Goal: Transaction & Acquisition: Purchase product/service

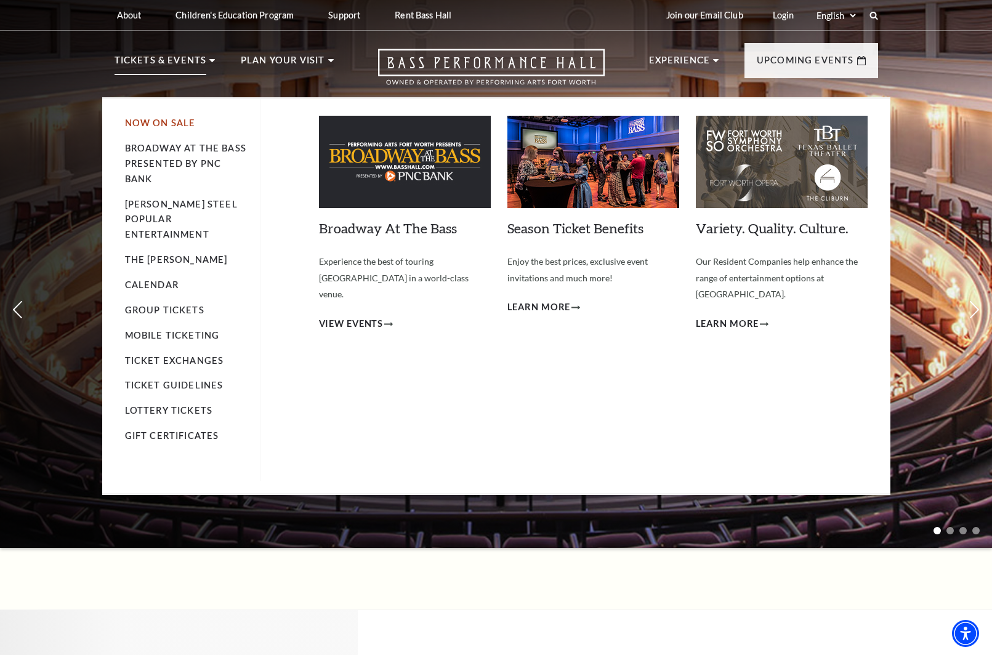
click at [157, 126] on link "Now On Sale" at bounding box center [160, 123] width 71 height 10
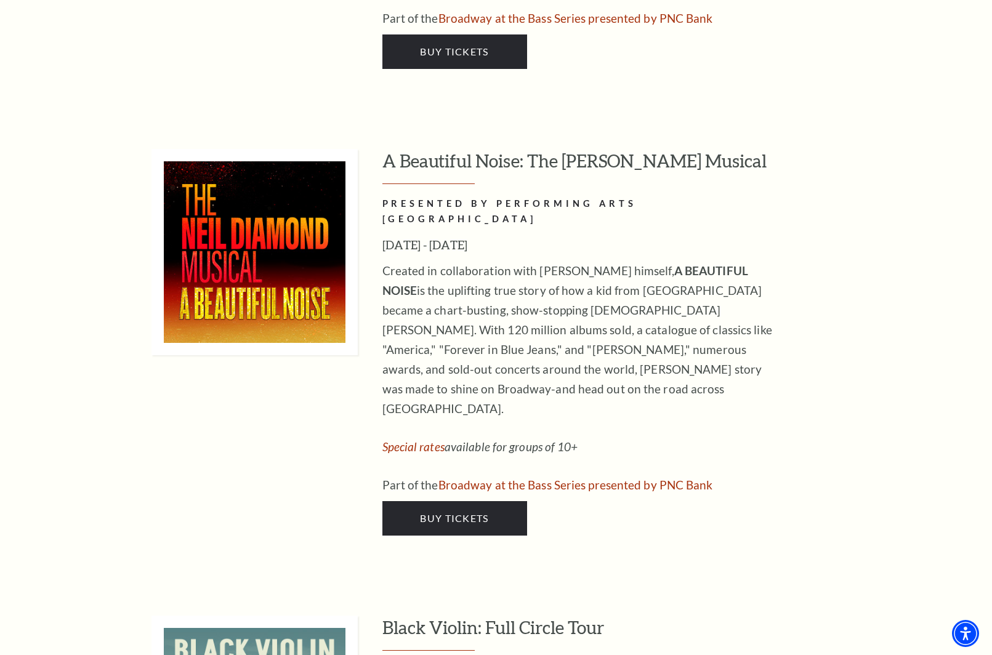
scroll to position [2584, 0]
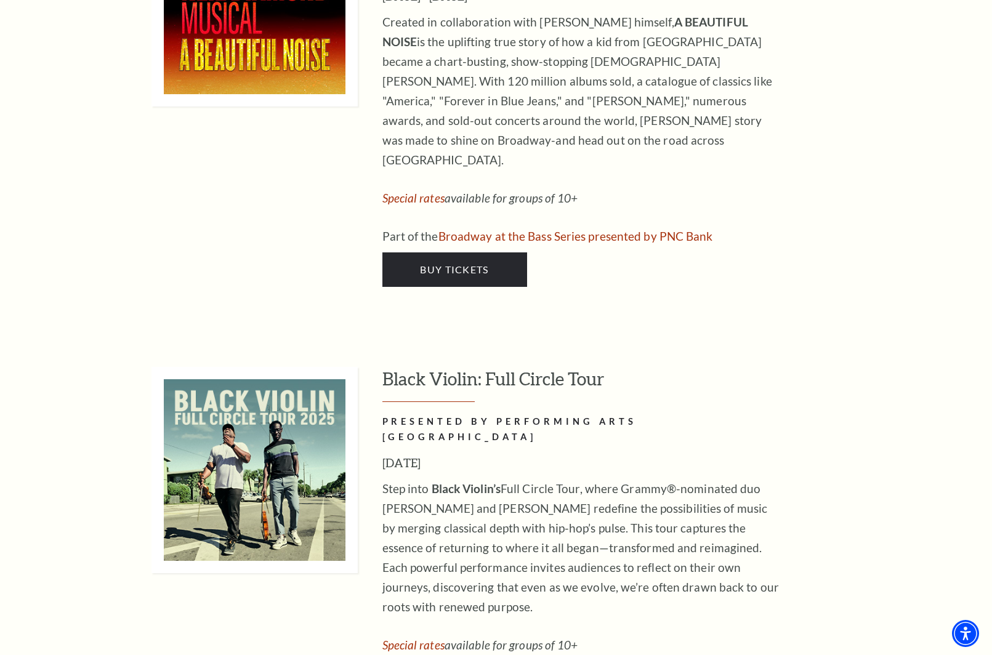
click at [461, 147] on div "A Beautiful Noise: The Neil Diamond Musical PRESENTED BY PERFORMING ARTS FORT W…" at bounding box center [630, 93] width 496 height 387
click at [460, 263] on span "Buy Tickets" at bounding box center [454, 269] width 68 height 12
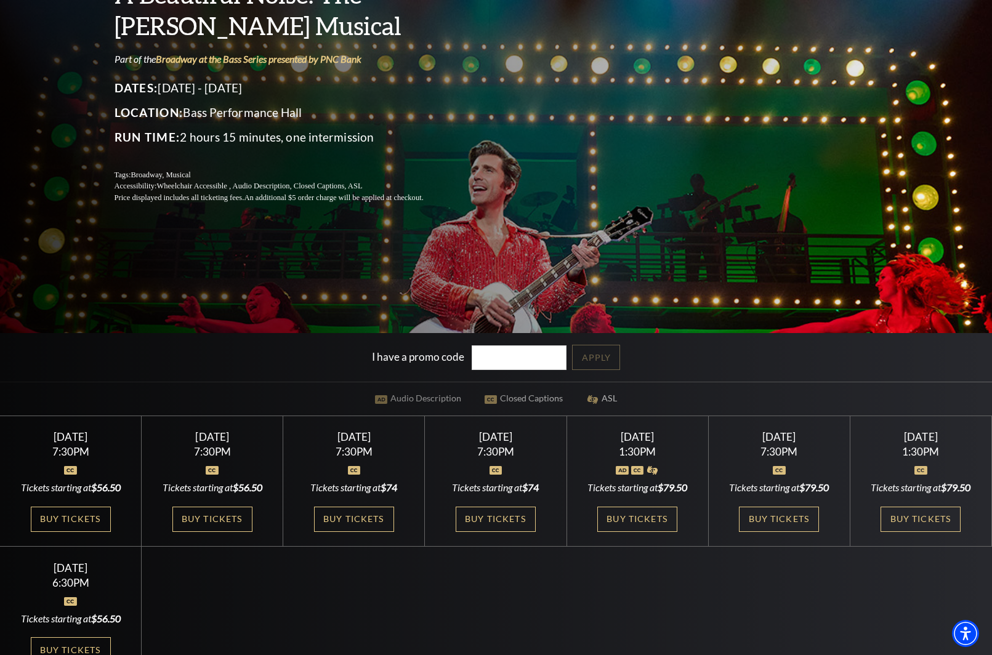
scroll to position [185, 0]
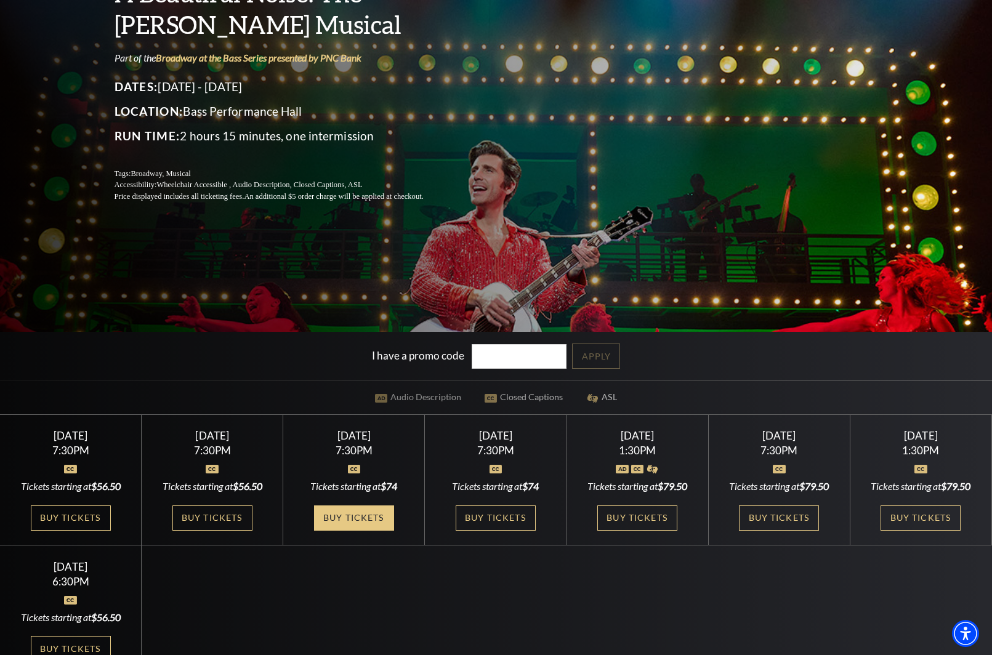
click at [331, 526] on link "Buy Tickets" at bounding box center [354, 517] width 80 height 25
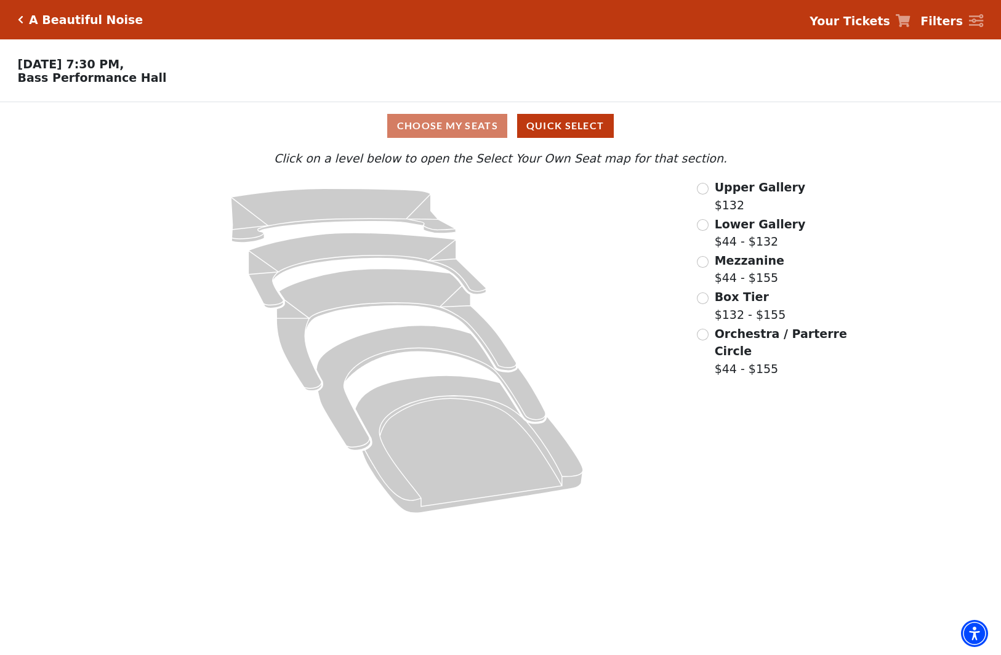
click at [709, 232] on div "Lower Gallery $44 - $132" at bounding box center [773, 232] width 152 height 35
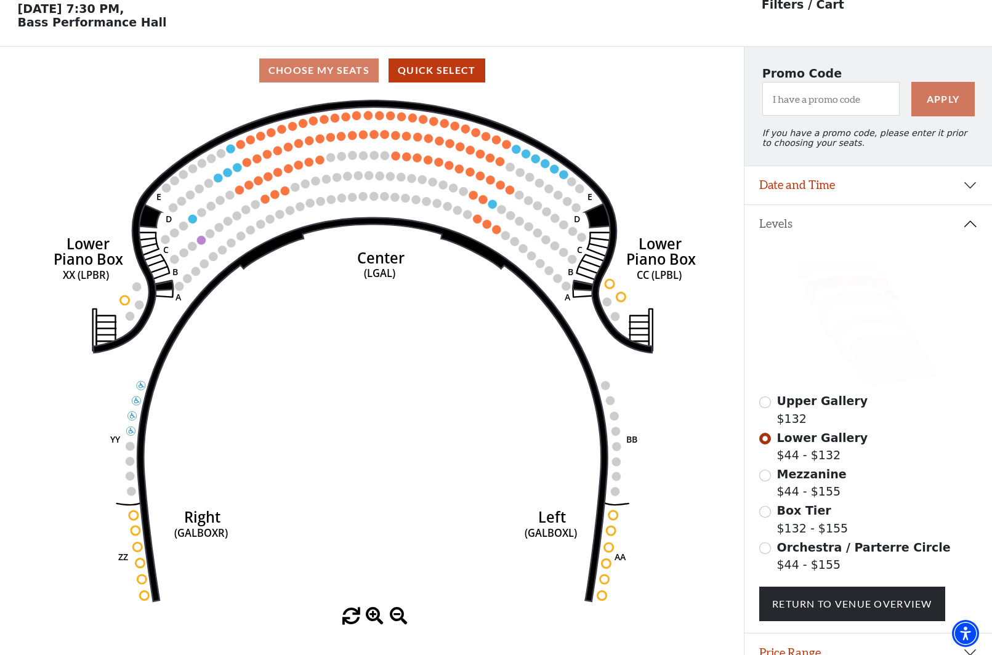
scroll to position [57, 0]
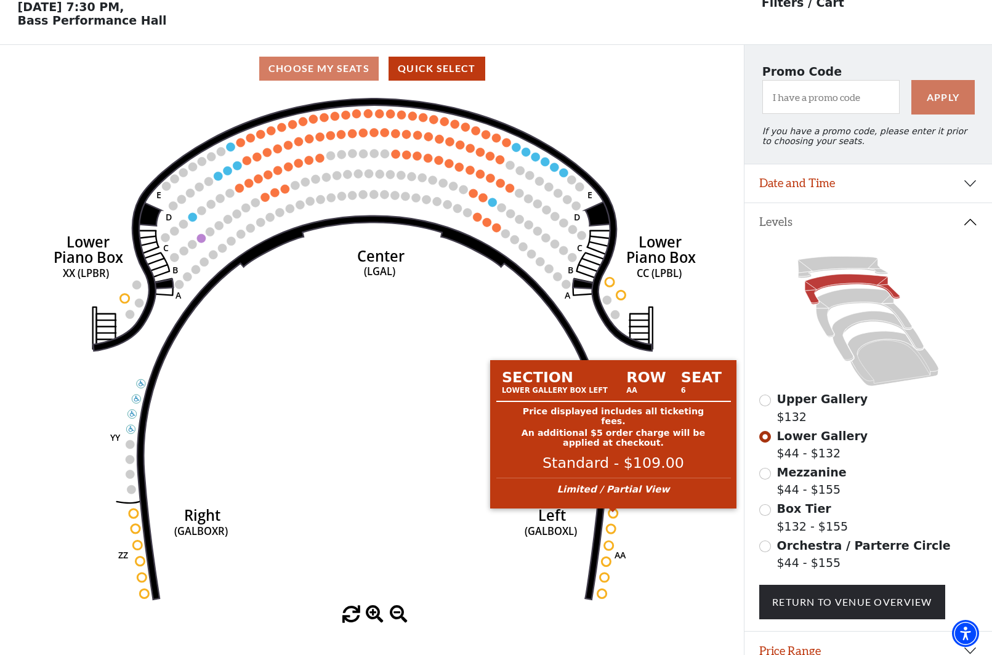
click at [613, 515] on circle at bounding box center [613, 513] width 9 height 9
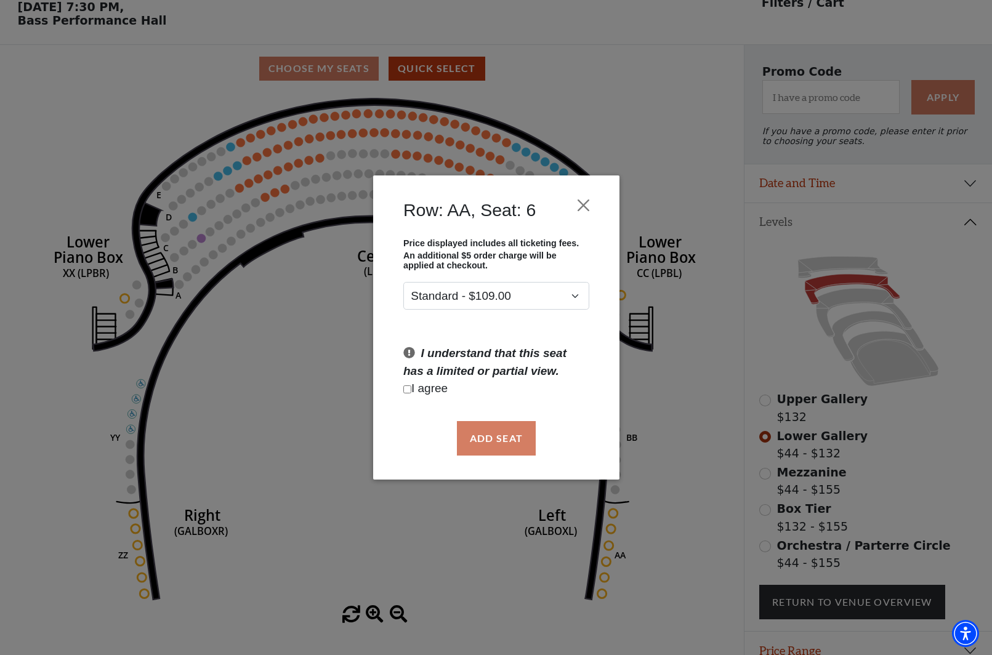
click at [440, 389] on p "I agree" at bounding box center [496, 389] width 186 height 18
click at [580, 211] on button "Close" at bounding box center [582, 204] width 23 height 23
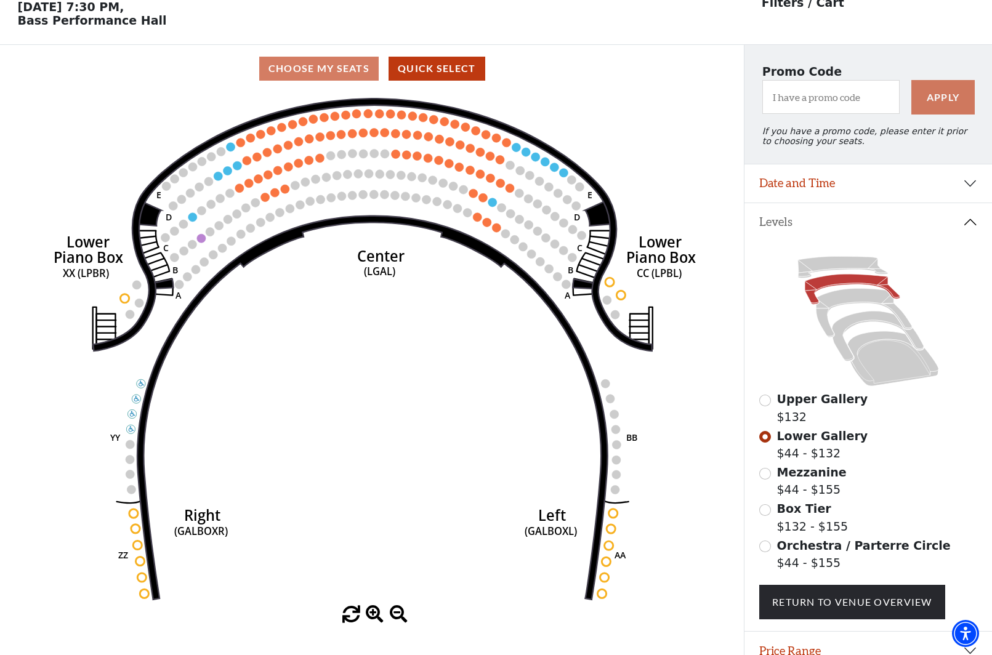
click at [617, 470] on icon "Right (GALBOXR) E D C B A E D C B A YY ZZ Left (GALBOXL) BB AA Center Lower Pia…" at bounding box center [371, 348] width 669 height 513
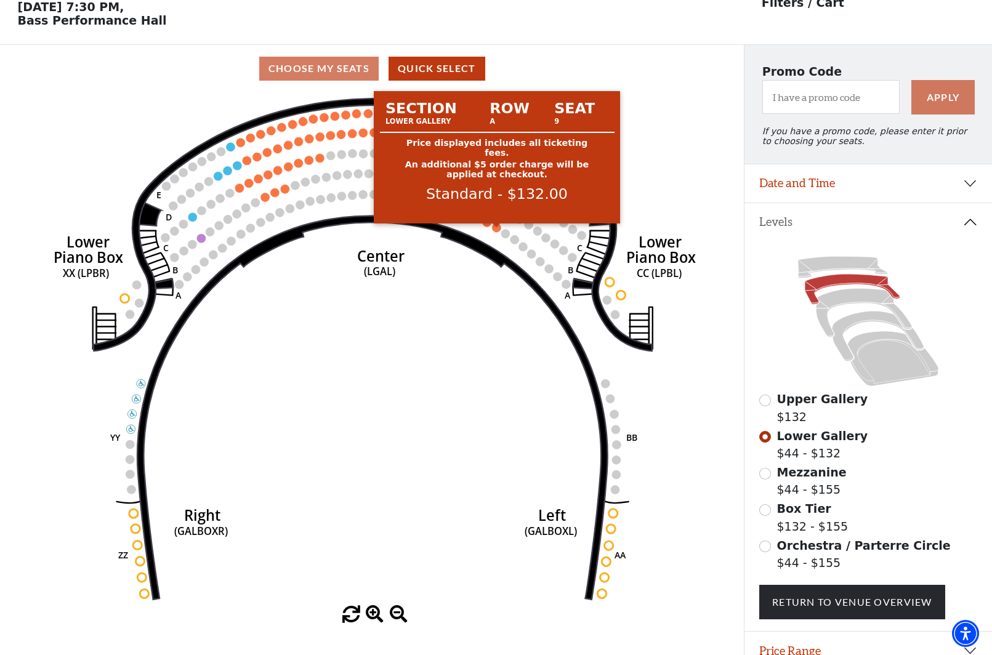
click at [497, 232] on circle at bounding box center [496, 227] width 9 height 9
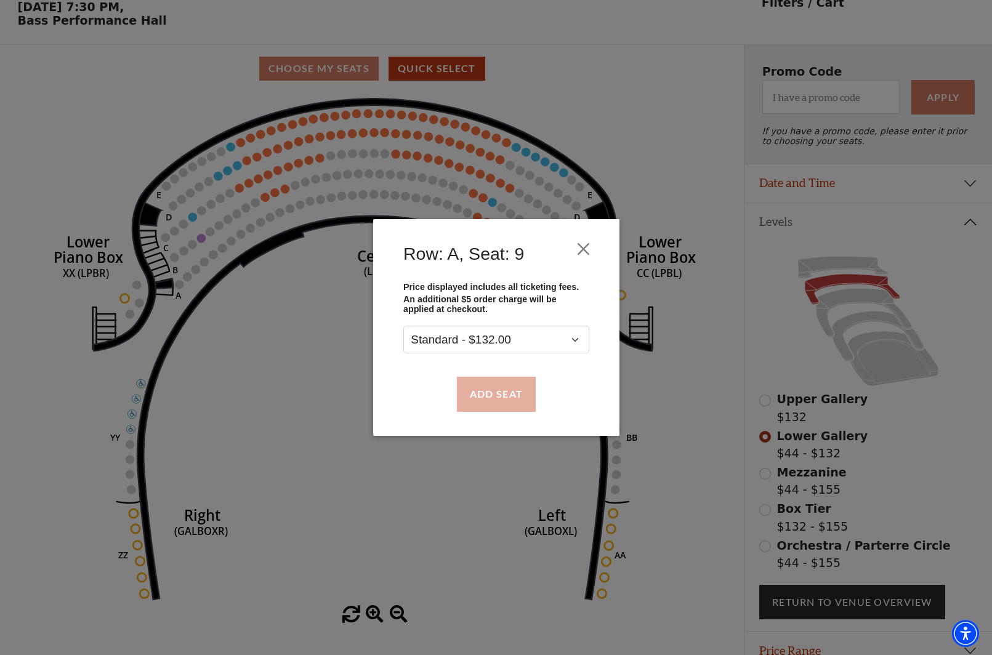
drag, startPoint x: 505, startPoint y: 376, endPoint x: 506, endPoint y: 387, distance: 11.7
click at [506, 387] on div "Add Seat" at bounding box center [496, 394] width 209 height 58
click at [506, 389] on button "Add Seat" at bounding box center [495, 394] width 79 height 34
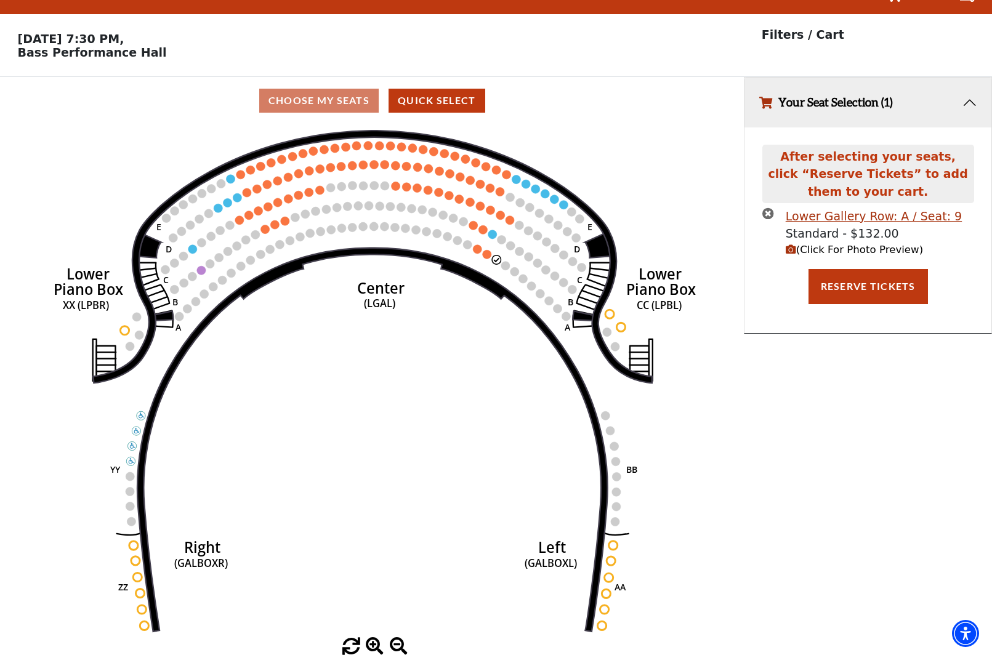
scroll to position [0, 0]
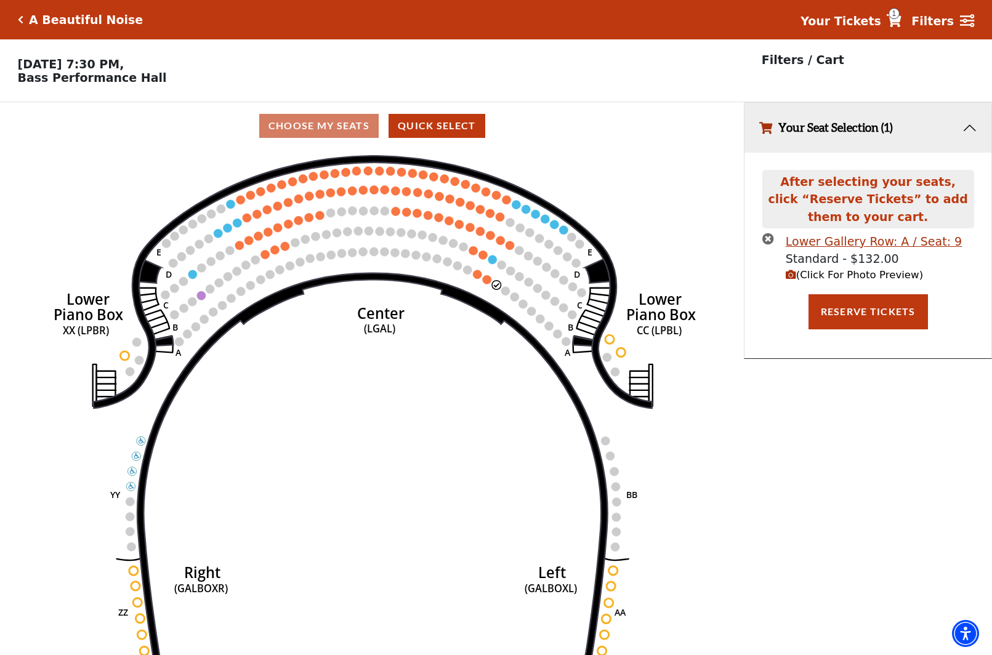
click at [813, 281] on span "(Click For Photo Preview)" at bounding box center [854, 275] width 137 height 12
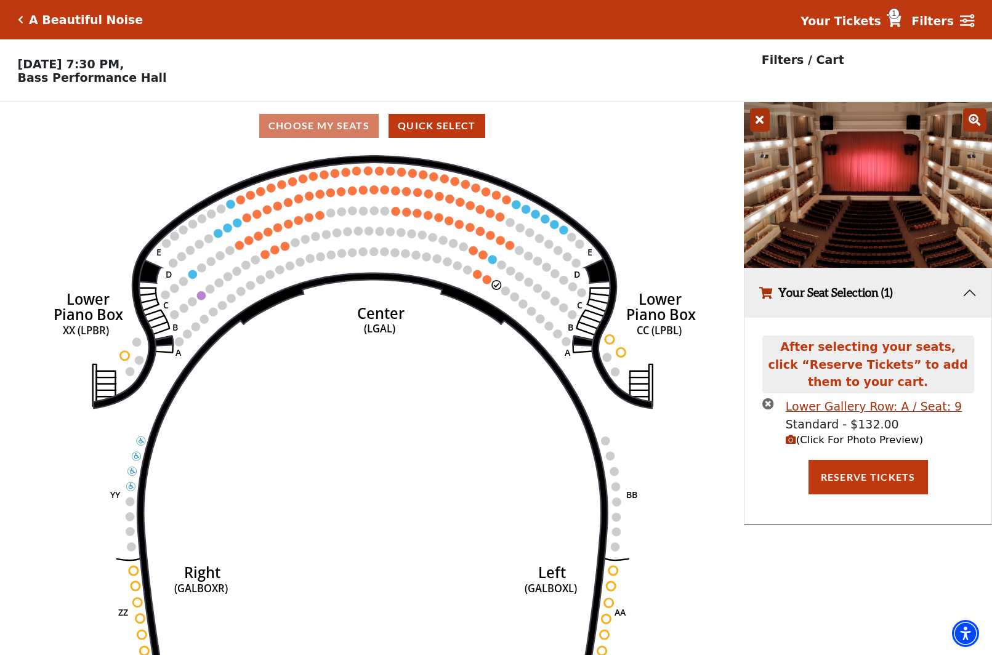
click at [750, 126] on icon at bounding box center [760, 119] width 20 height 23
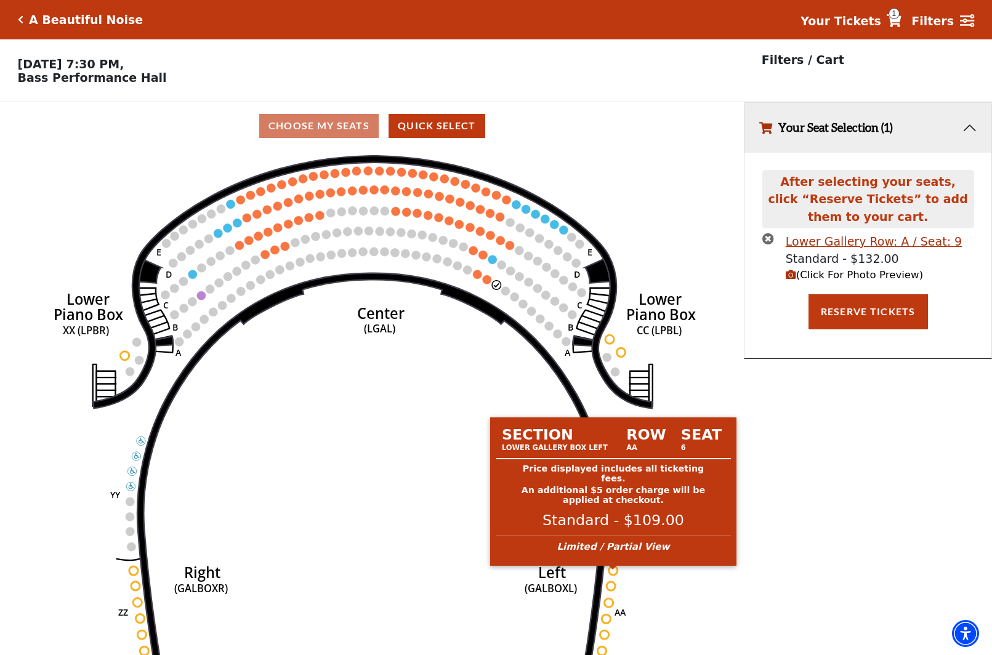
click at [611, 574] on circle at bounding box center [613, 570] width 9 height 9
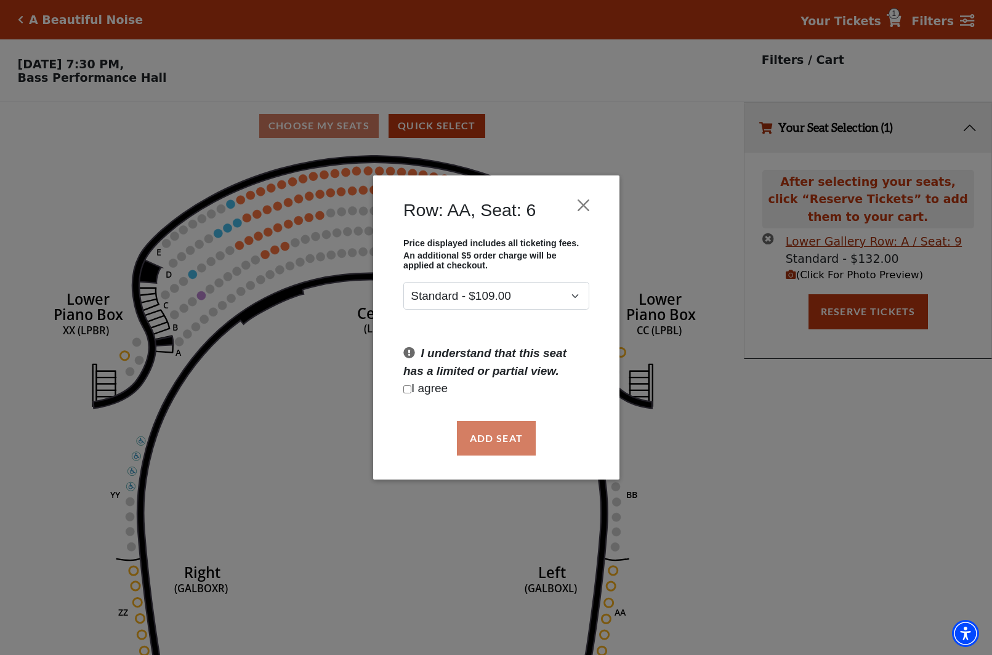
click at [422, 390] on p "I agree" at bounding box center [496, 389] width 186 height 18
drag, startPoint x: 406, startPoint y: 387, endPoint x: 407, endPoint y: 394, distance: 6.9
click at [405, 387] on input "Checkbox field" at bounding box center [407, 389] width 8 height 8
checkbox input "true"
click at [487, 436] on button "Add Seat" at bounding box center [495, 438] width 79 height 34
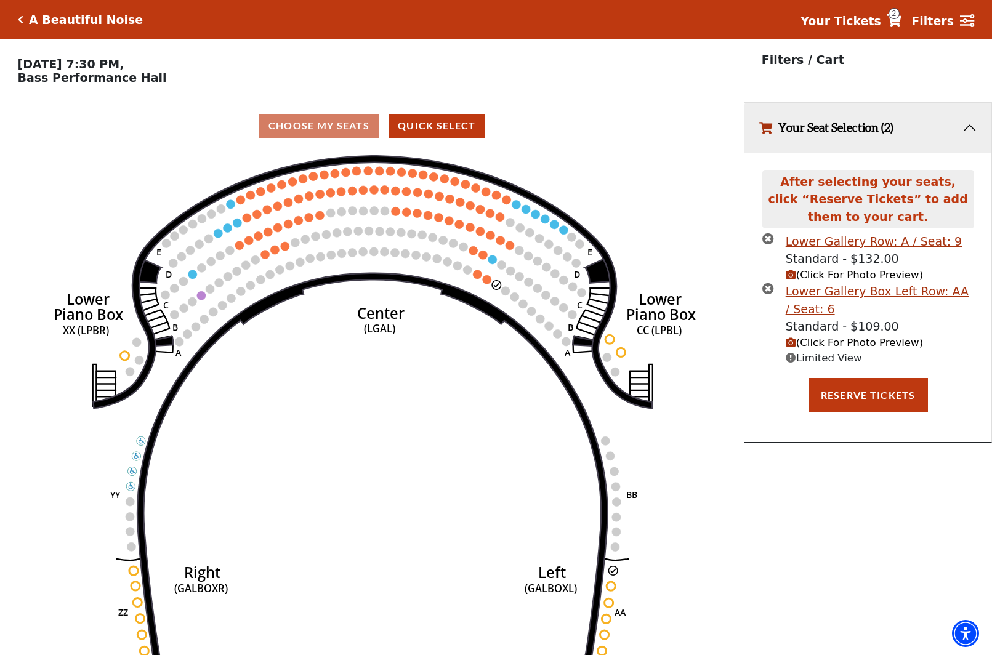
click at [824, 348] on span "(Click For Photo Preview)" at bounding box center [854, 343] width 137 height 12
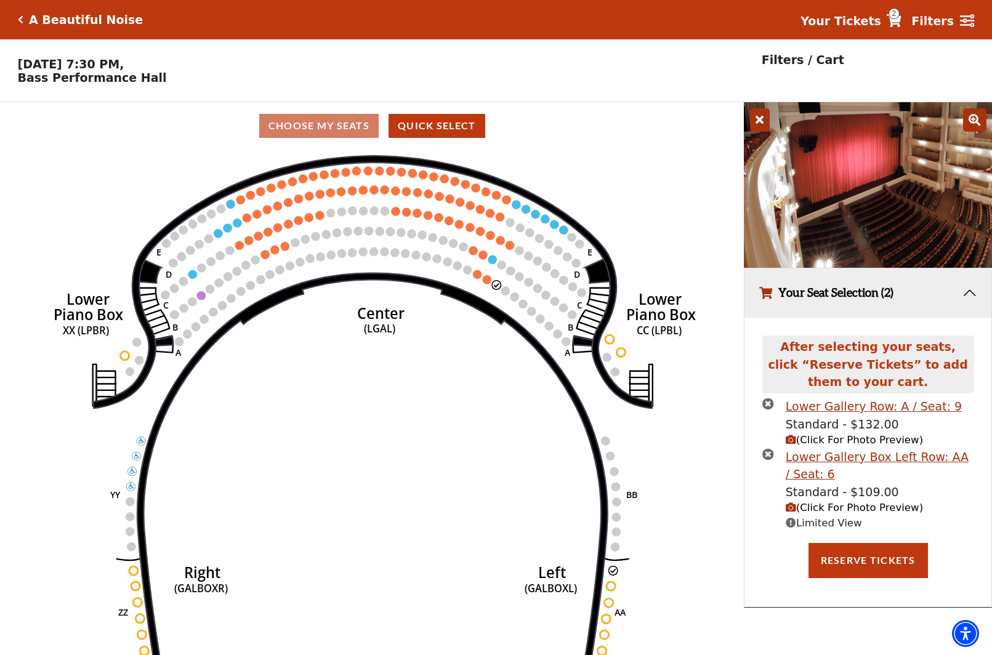
click at [763, 122] on icon at bounding box center [760, 119] width 20 height 23
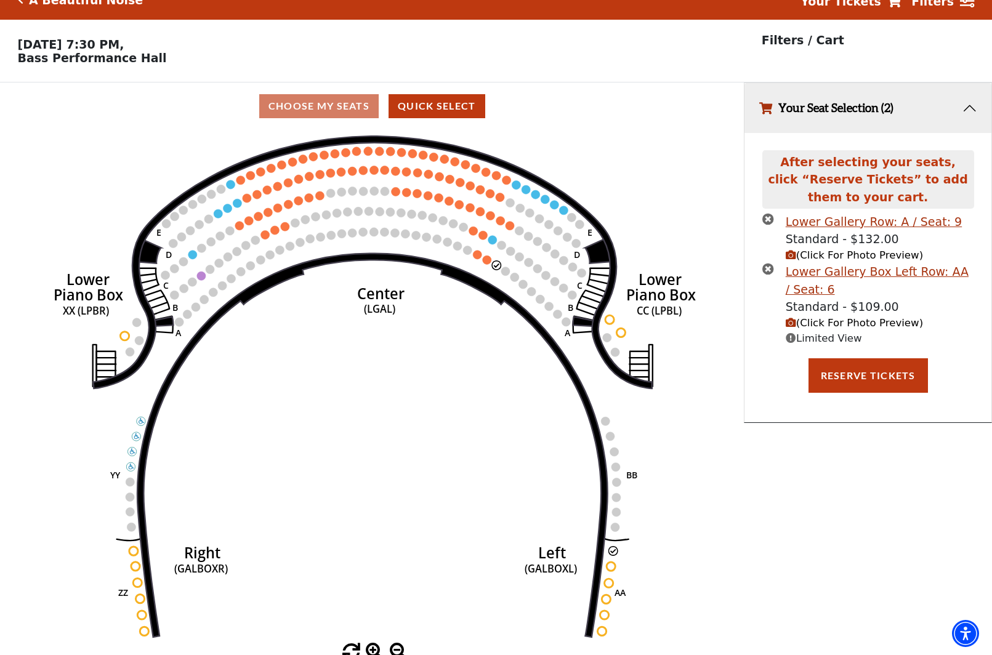
scroll to position [30, 0]
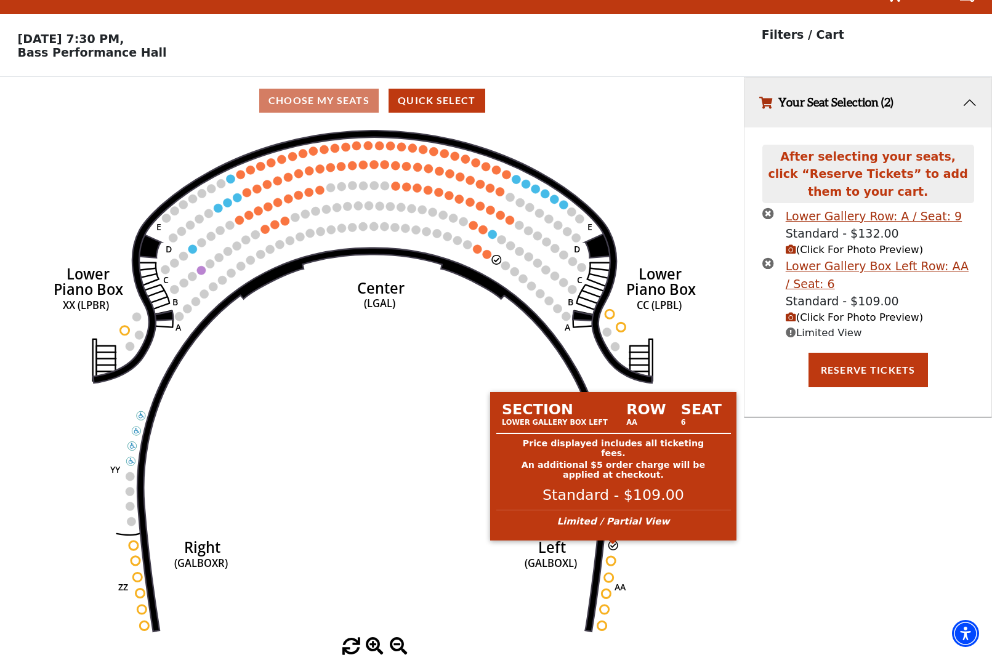
click at [615, 547] on circle at bounding box center [613, 545] width 9 height 9
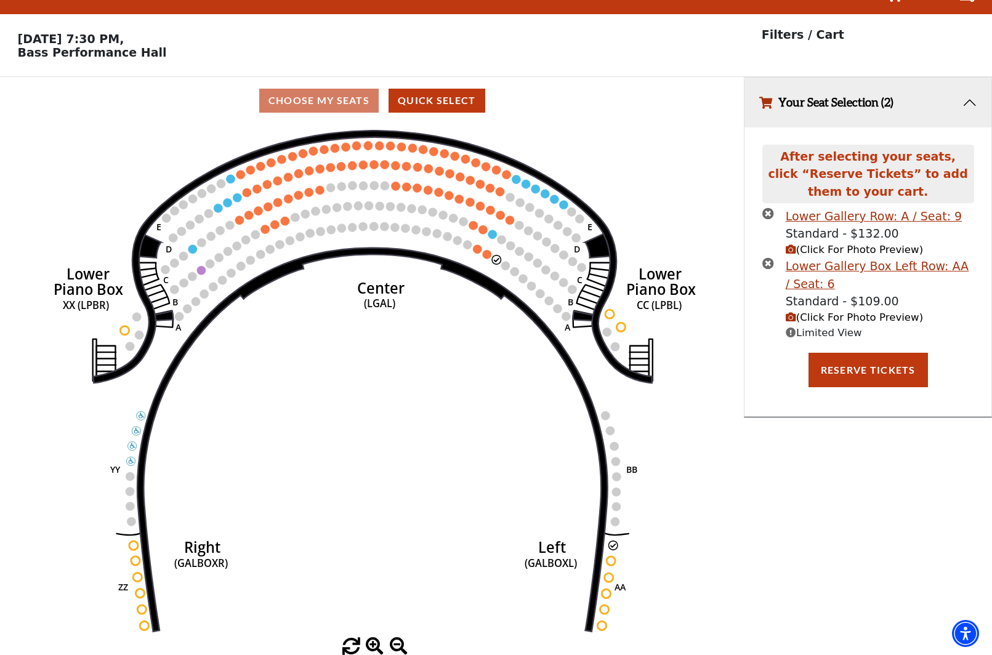
click at [369, 332] on icon "Right (GALBOXR) E D C B A E D C B A YY ZZ Left (GALBOXL) BB AA Center Lower Pia…" at bounding box center [371, 380] width 669 height 513
click at [770, 213] on icon "times-circle" at bounding box center [768, 213] width 12 height 12
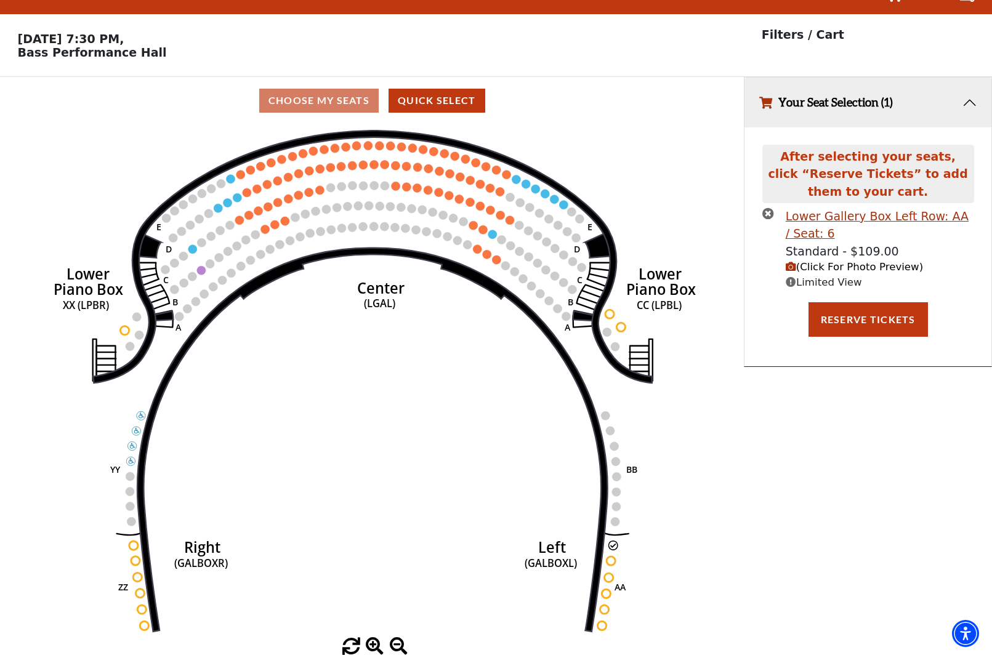
click at [766, 216] on icon "times-circle" at bounding box center [768, 213] width 12 height 12
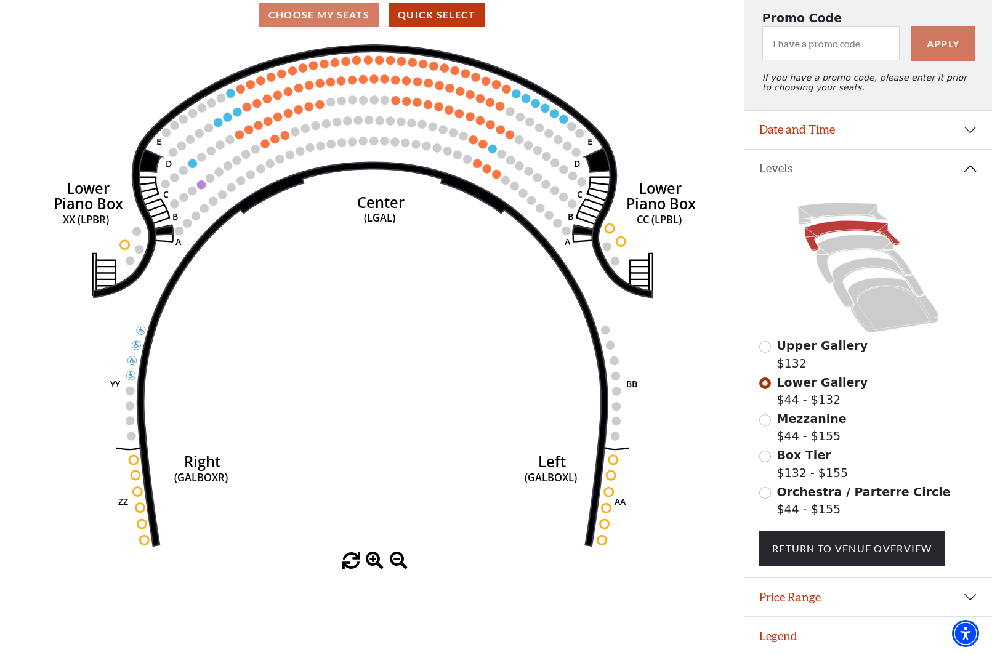
scroll to position [119, 0]
click at [765, 425] on input "Mezzanine$44 - $155\a" at bounding box center [765, 420] width 12 height 12
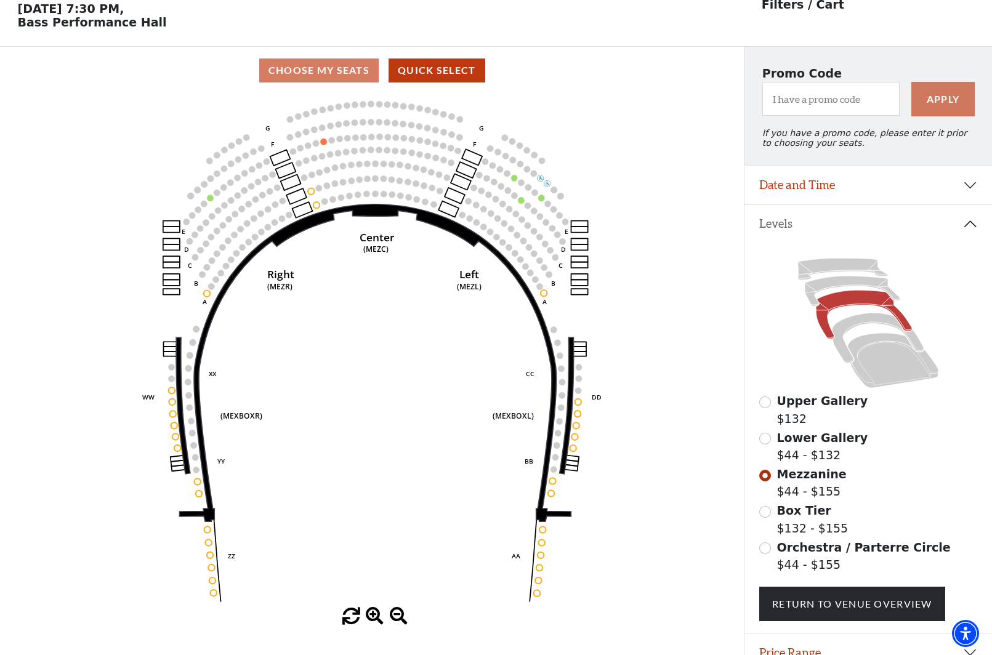
scroll to position [57, 0]
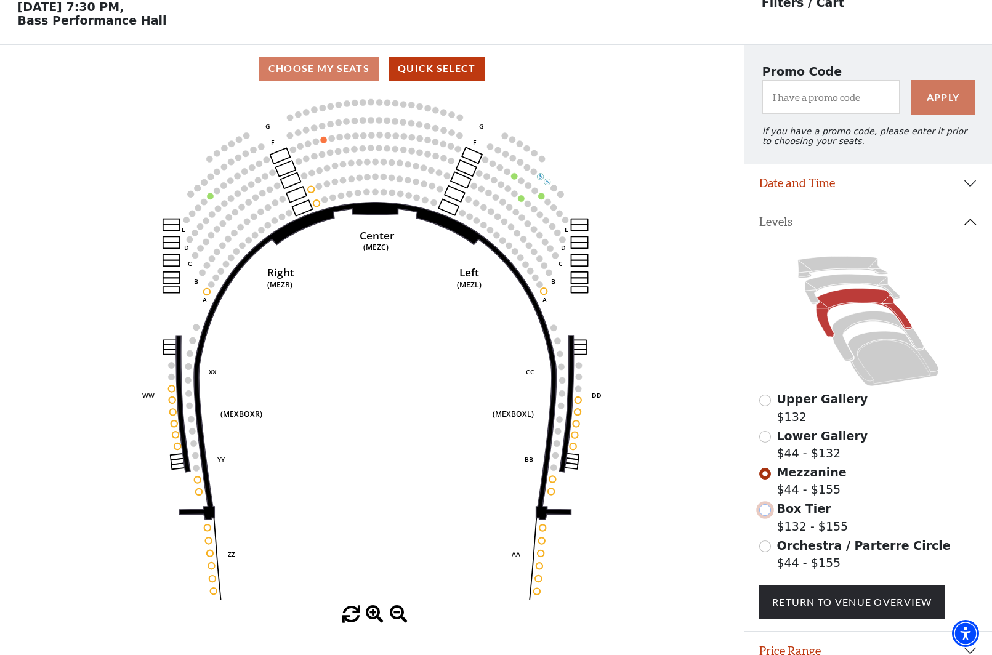
click at [768, 516] on input "Box Tier$132 - $155\a" at bounding box center [765, 510] width 12 height 12
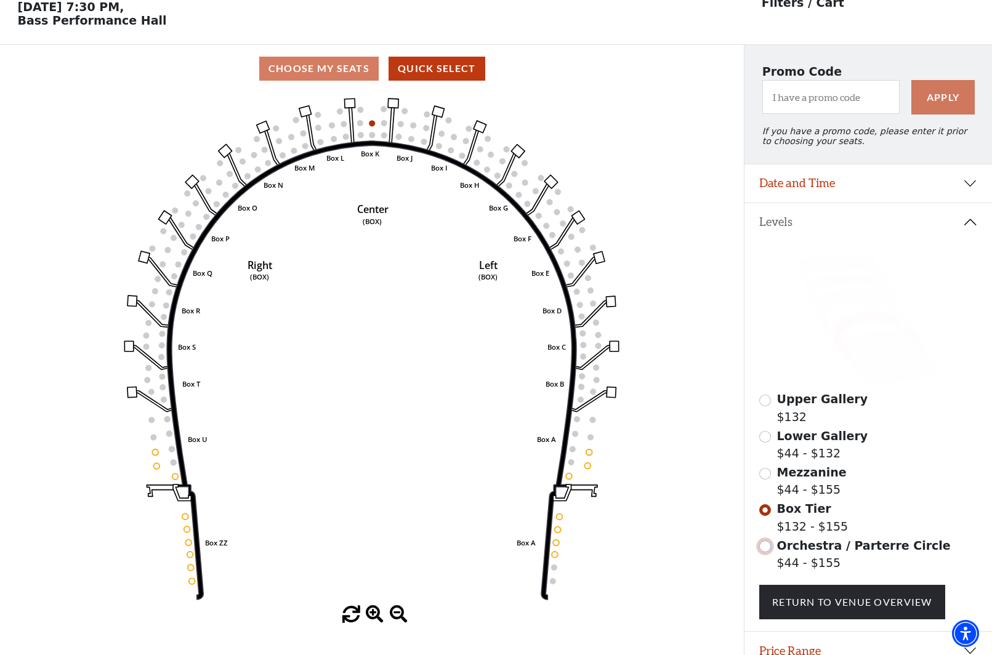
click at [766, 552] on input "Orchestra / Parterre Circle$44 - $155\a" at bounding box center [765, 547] width 12 height 12
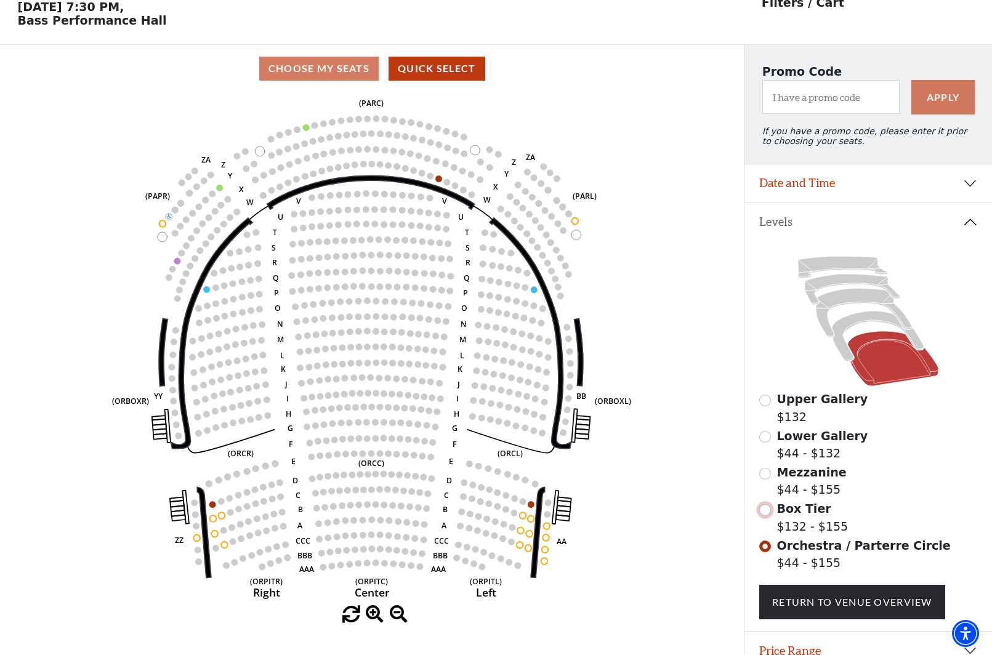
click at [765, 516] on input "Box Tier$132 - $155\a" at bounding box center [765, 510] width 12 height 12
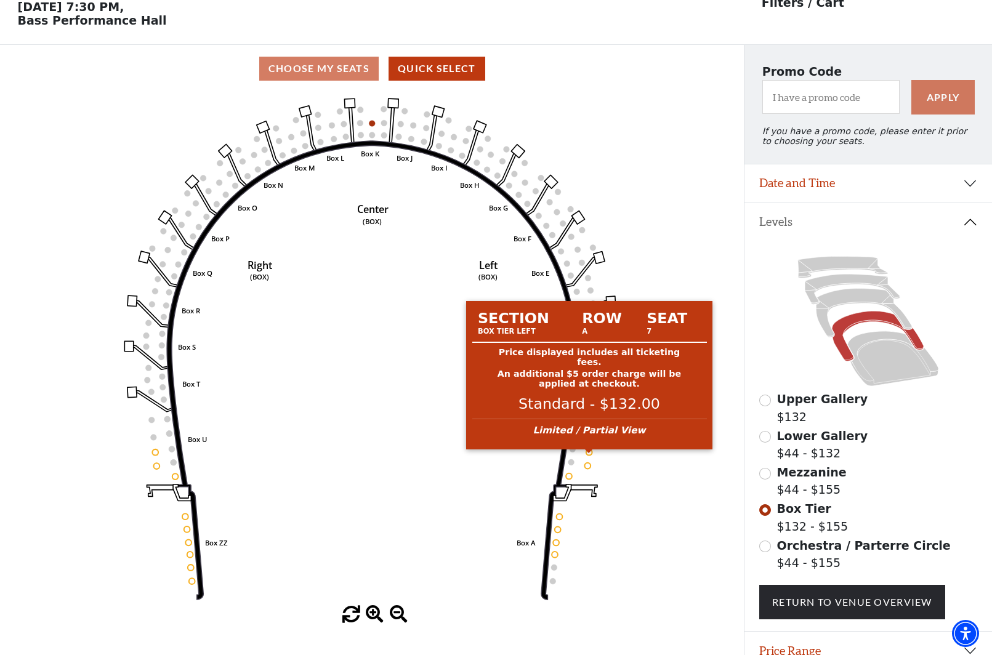
click at [590, 456] on circle at bounding box center [589, 452] width 6 height 6
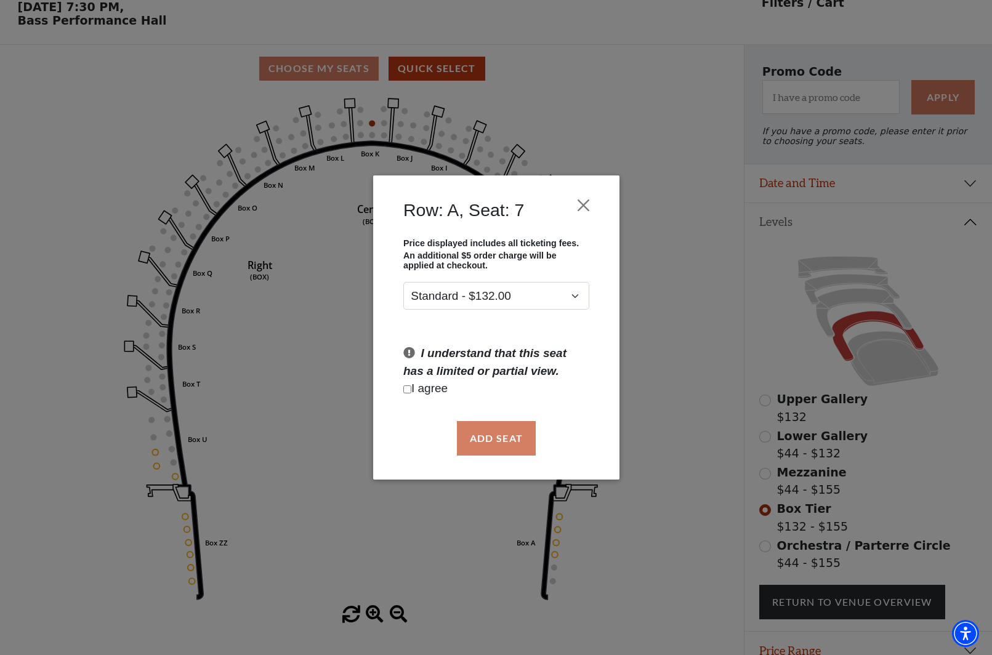
click at [430, 388] on p "I agree" at bounding box center [496, 389] width 186 height 18
click at [408, 390] on input "Checkbox field" at bounding box center [407, 389] width 8 height 8
checkbox input "true"
click at [476, 440] on button "Add Seat" at bounding box center [495, 438] width 79 height 34
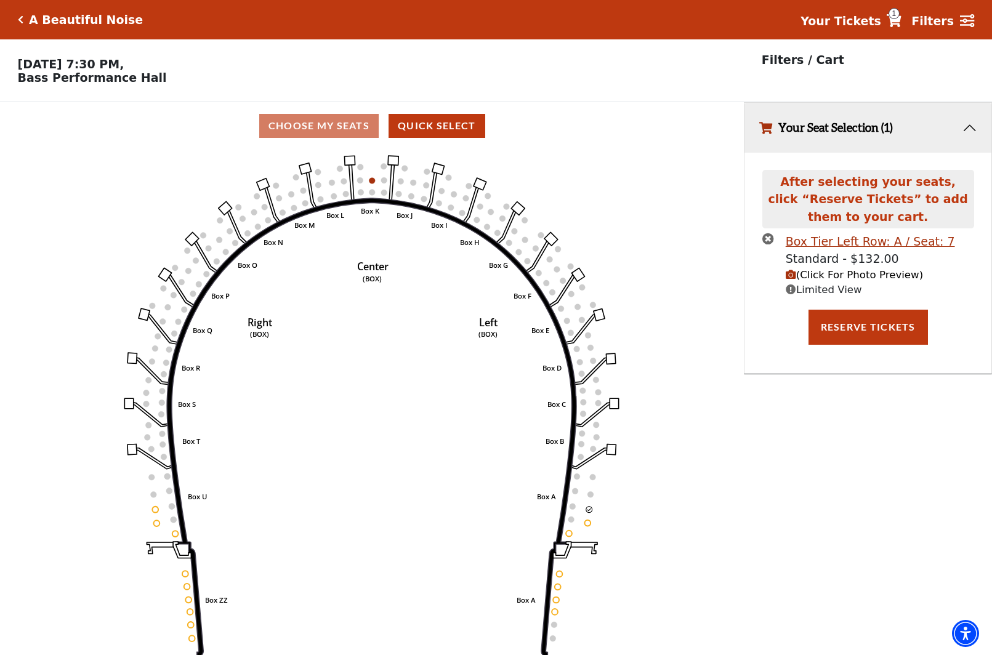
click at [826, 278] on span "(Click For Photo Preview)" at bounding box center [854, 275] width 137 height 12
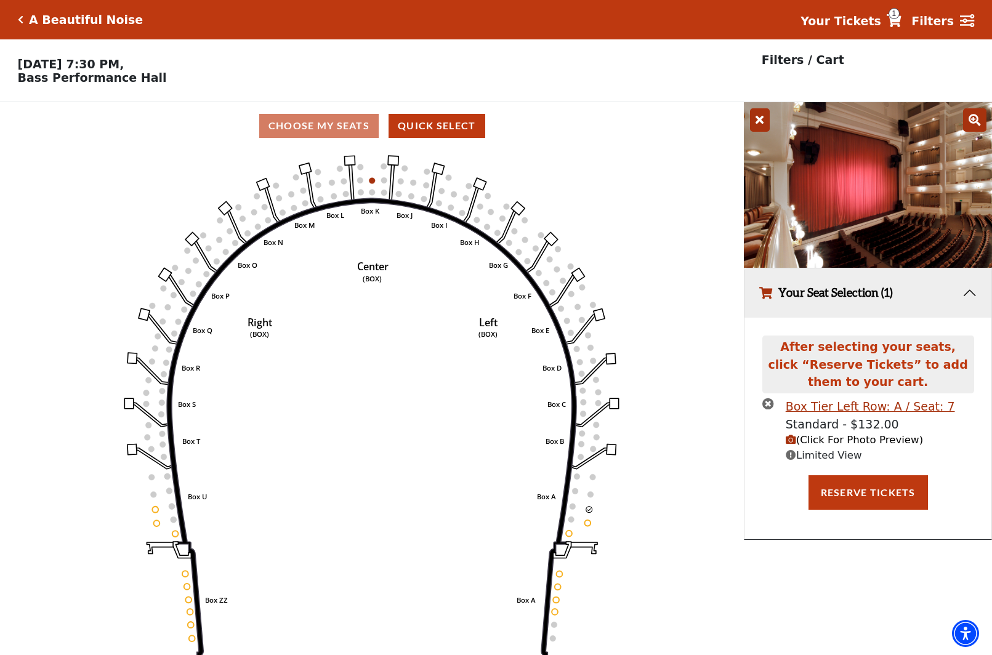
click at [762, 122] on icon at bounding box center [760, 119] width 20 height 23
